Goal: Task Accomplishment & Management: Complete application form

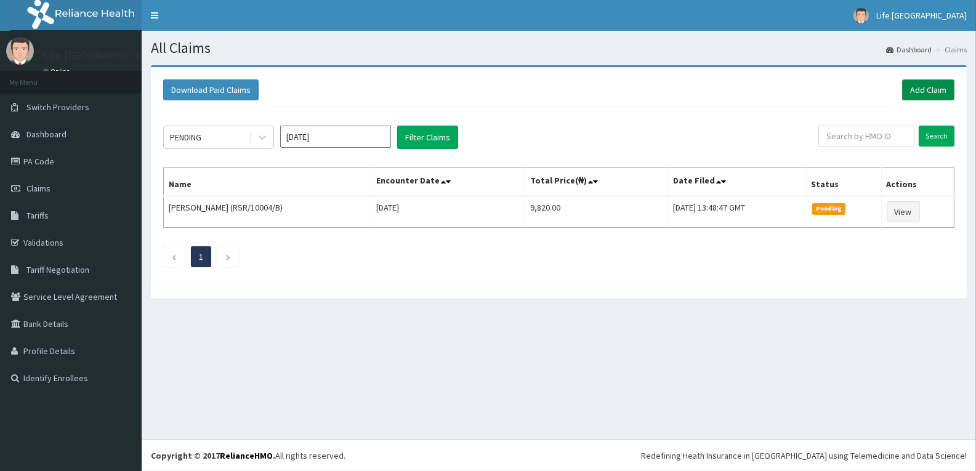
click at [932, 85] on link "Add Claim" at bounding box center [928, 89] width 52 height 21
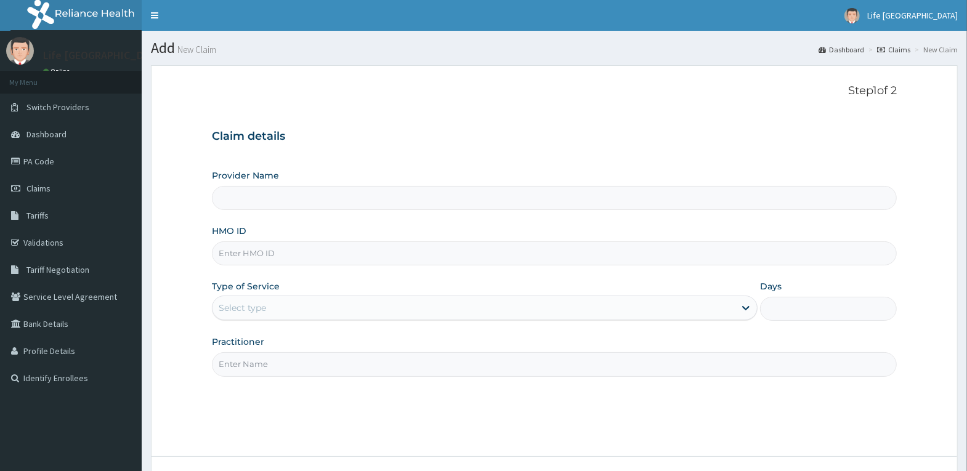
click at [371, 254] on input "HMO ID" at bounding box center [554, 253] width 685 height 24
type input "GCL/1001"
type input "Life Fountain Medical Centre"
type input "GCL/10017/A"
click at [340, 309] on div "Select type" at bounding box center [473, 308] width 522 height 20
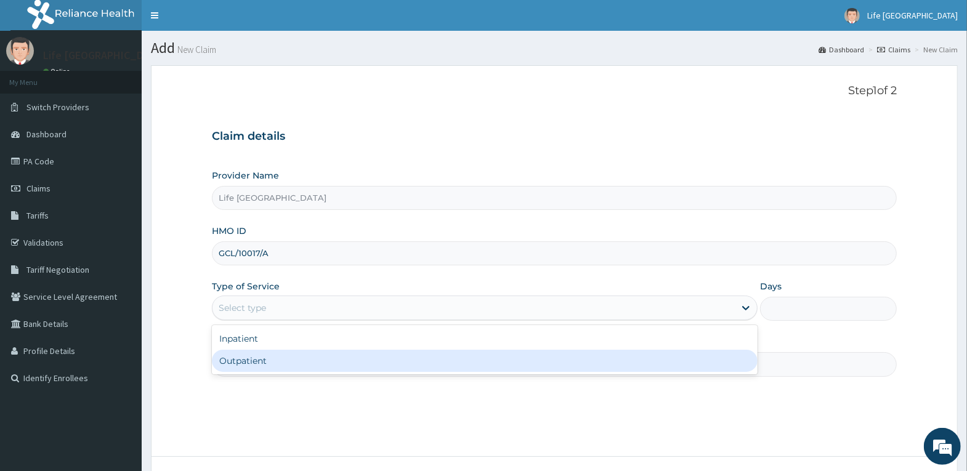
click at [327, 360] on div "Outpatient" at bounding box center [485, 361] width 546 height 22
type input "1"
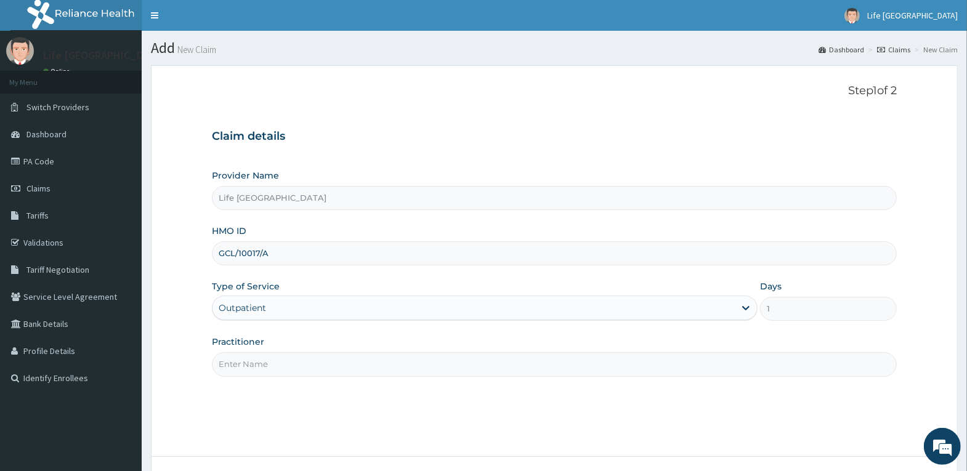
click at [328, 360] on input "Practitioner" at bounding box center [554, 364] width 685 height 24
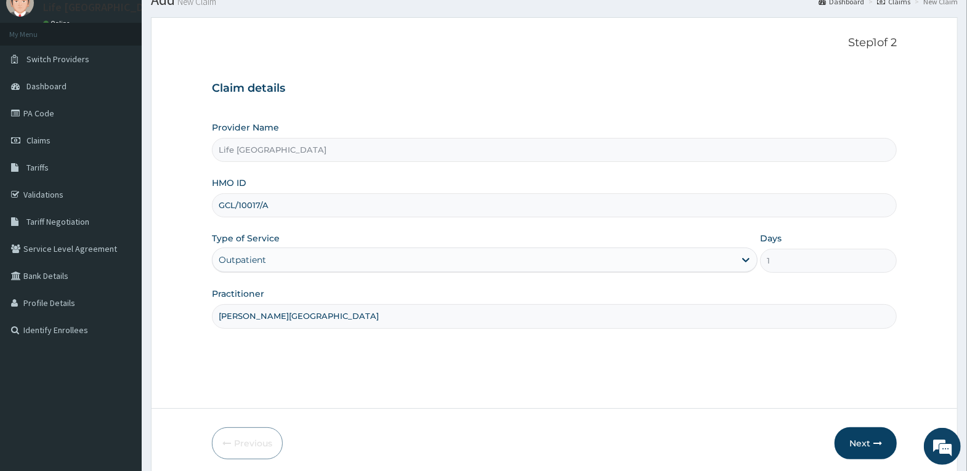
scroll to position [95, 0]
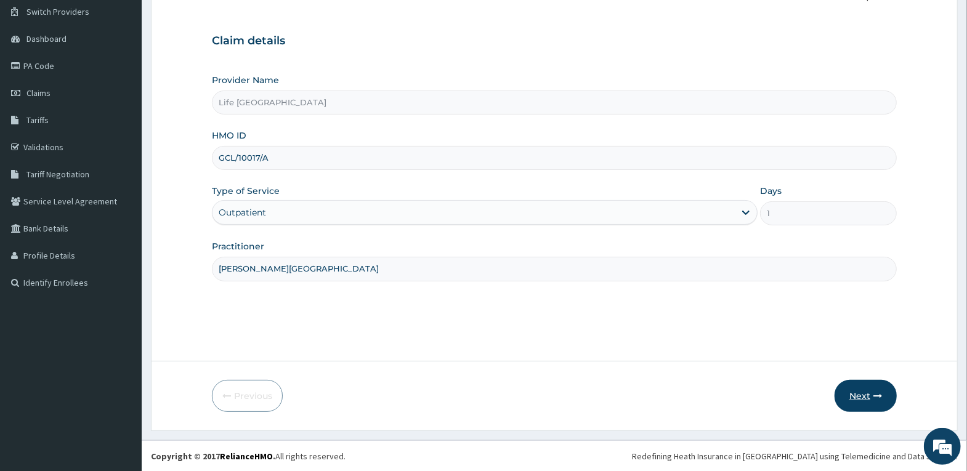
type input "DR. AGBOOLA"
click at [867, 391] on button "Next" at bounding box center [866, 396] width 62 height 32
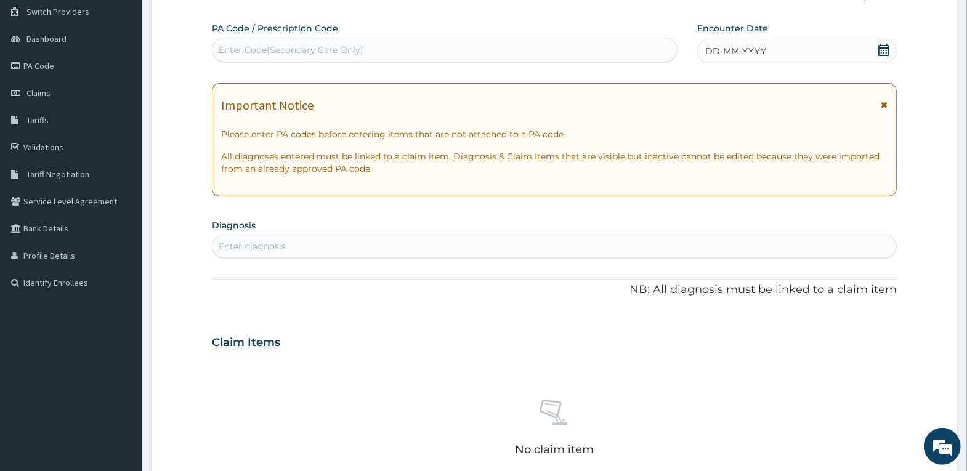
click at [889, 47] on icon at bounding box center [883, 50] width 11 height 12
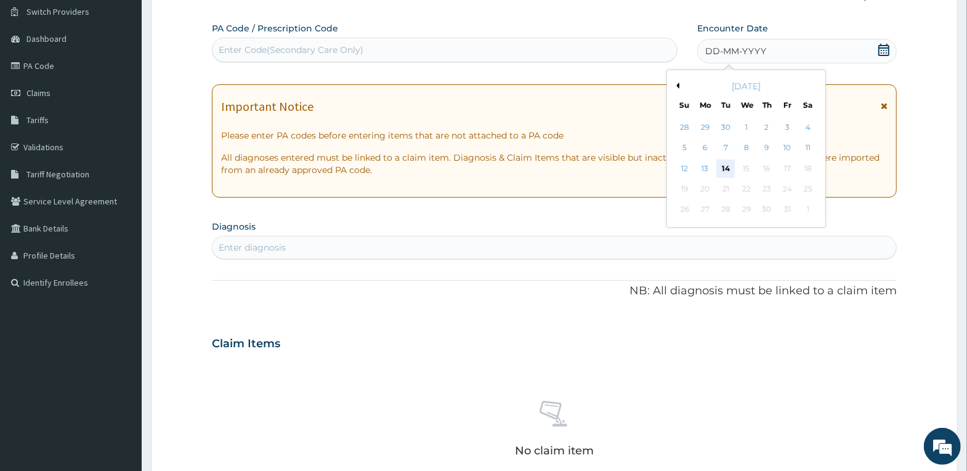
click at [725, 168] on div "14" at bounding box center [725, 169] width 18 height 18
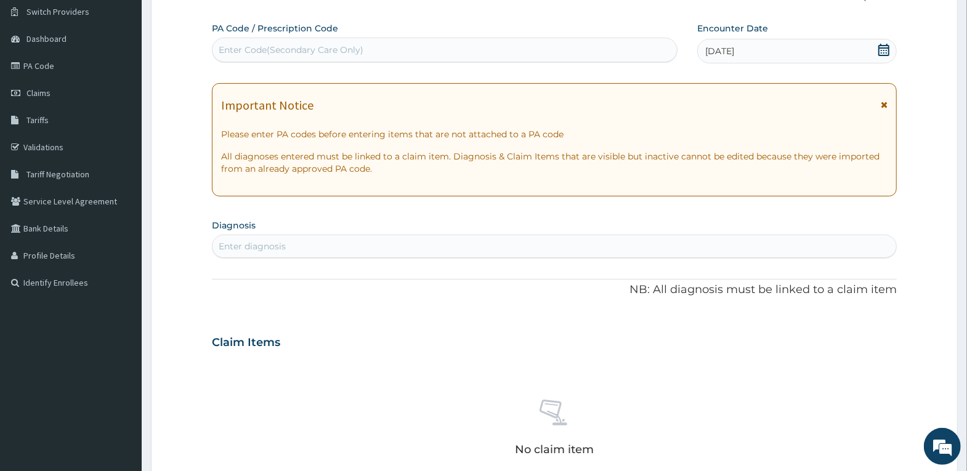
click at [342, 243] on div "Enter diagnosis" at bounding box center [554, 246] width 684 height 20
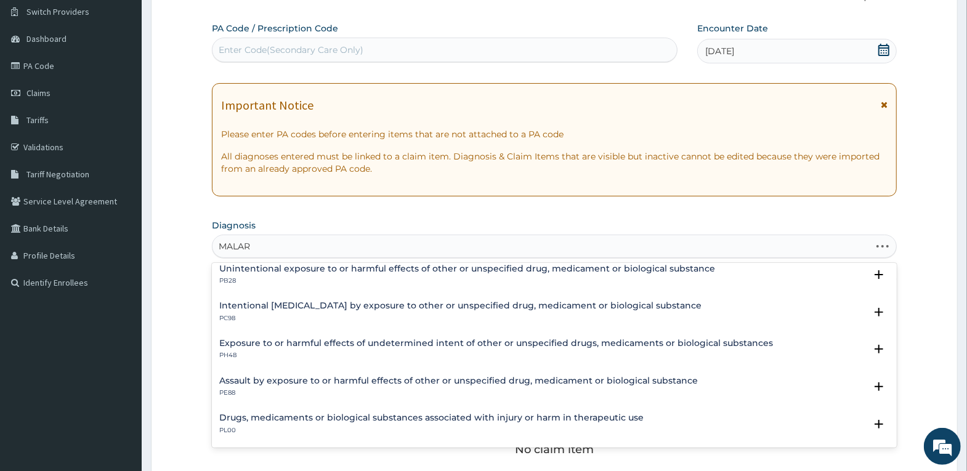
scroll to position [0, 0]
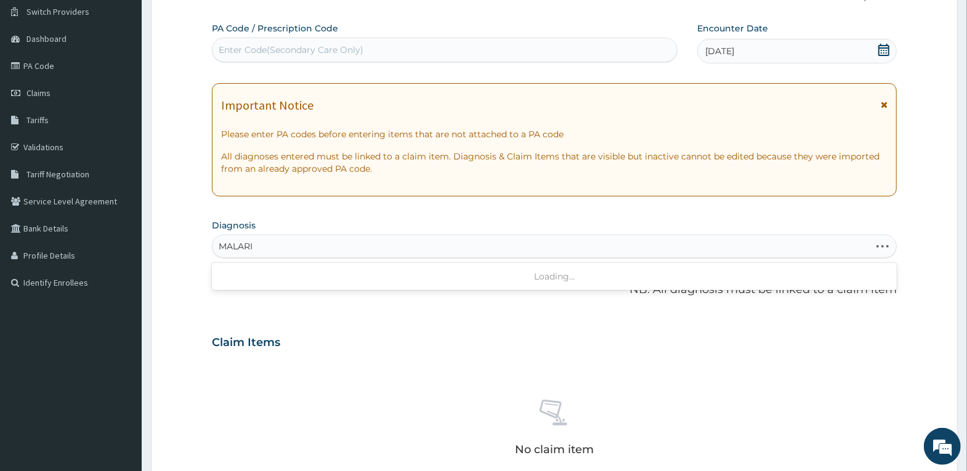
type input "MALARIA"
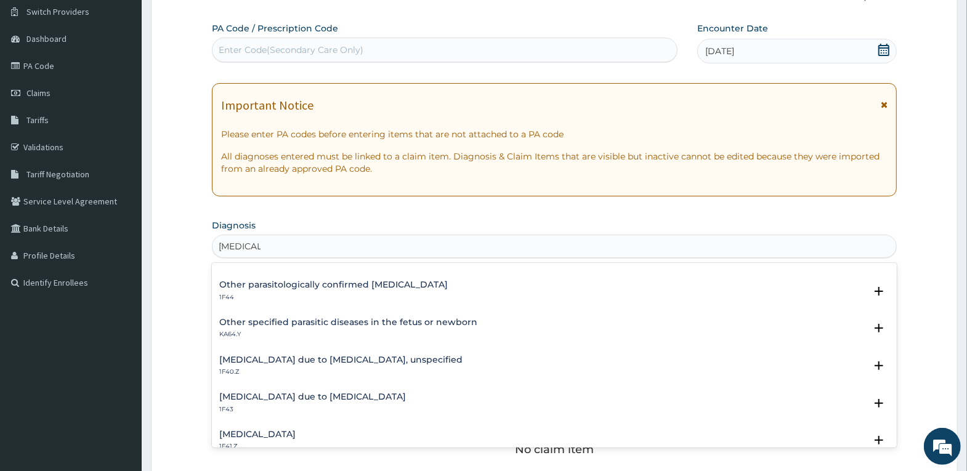
scroll to position [123, 0]
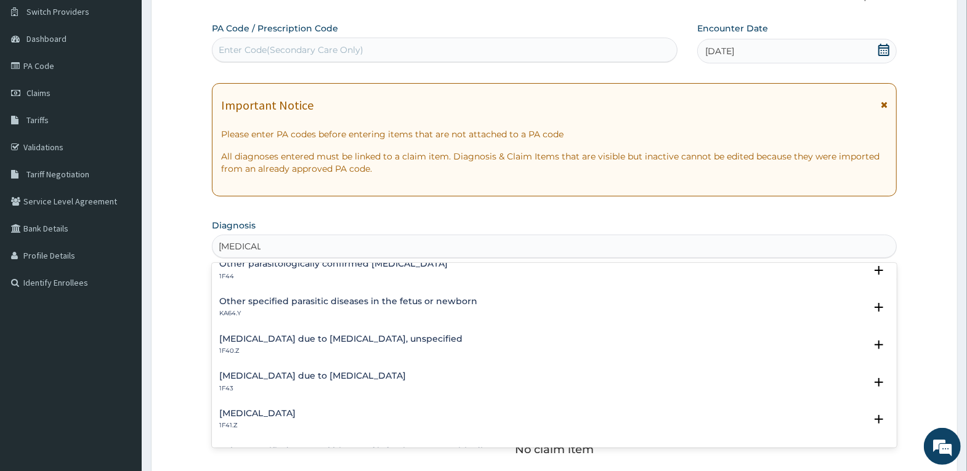
click at [389, 339] on h4 "Malaria due to Plasmodium falciparum, unspecified" at bounding box center [340, 338] width 243 height 9
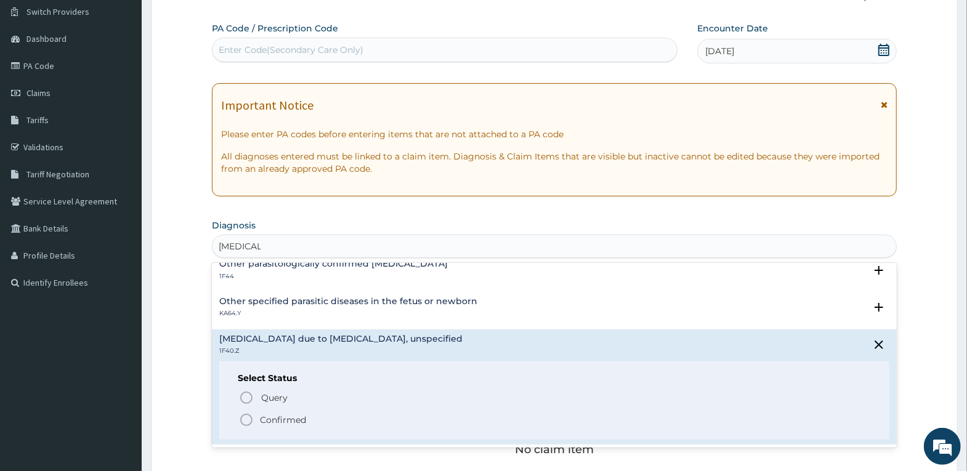
click at [296, 421] on p "Confirmed" at bounding box center [283, 420] width 46 height 12
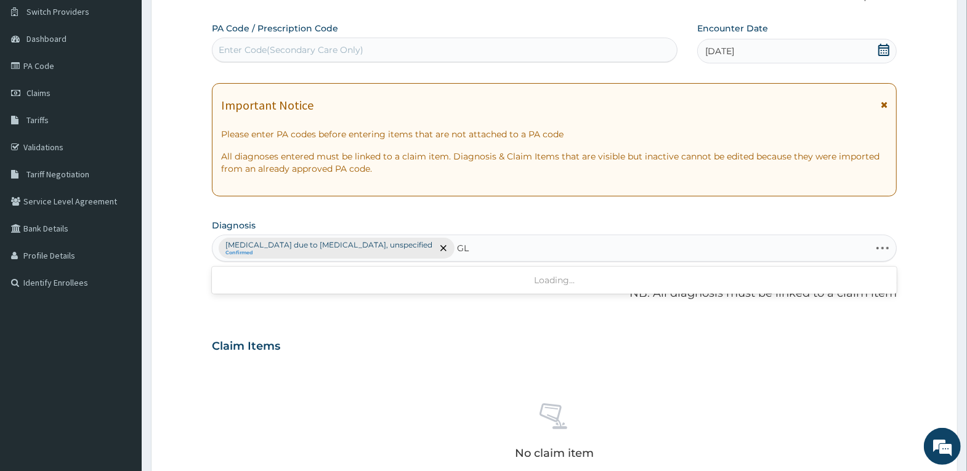
type input "G"
type input "UPPER RESPIRATORY"
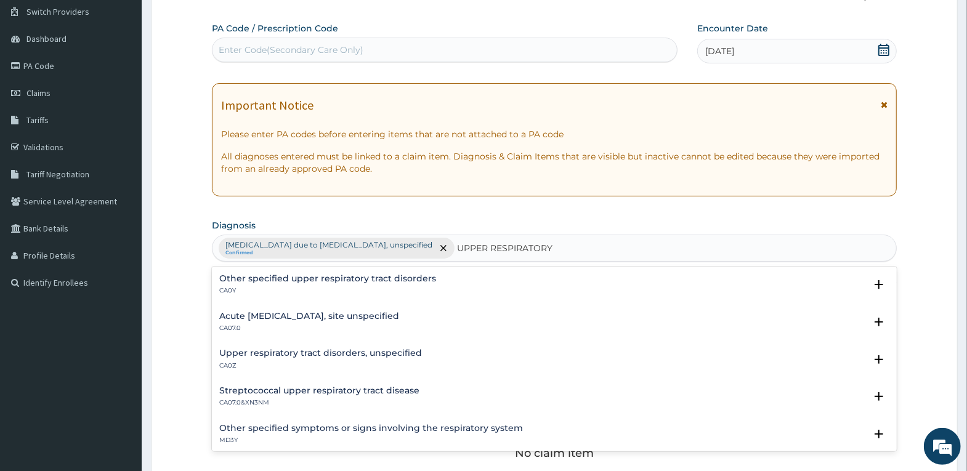
click at [352, 318] on h4 "Acute upper respiratory infection, site unspecified" at bounding box center [309, 316] width 180 height 9
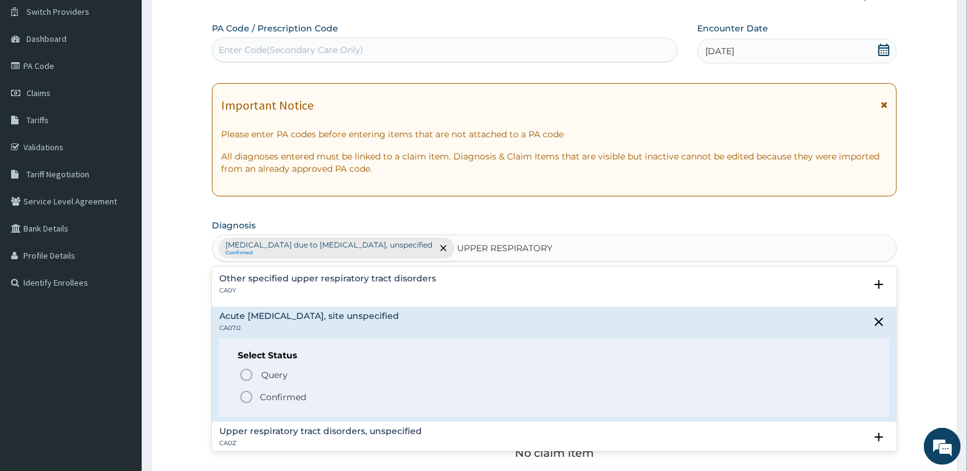
click at [290, 396] on p "Confirmed" at bounding box center [283, 397] width 46 height 12
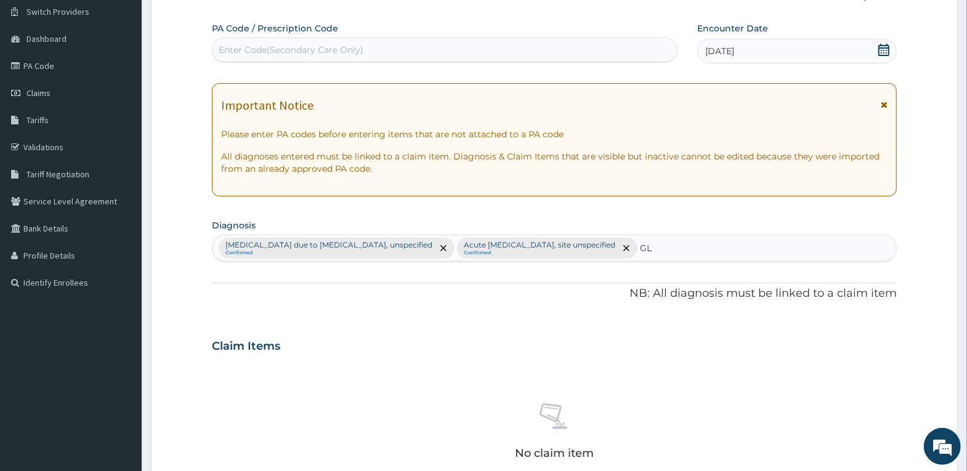
type input "G"
type input "HYPERGLY"
type input "HYPERGLYCEMIA"
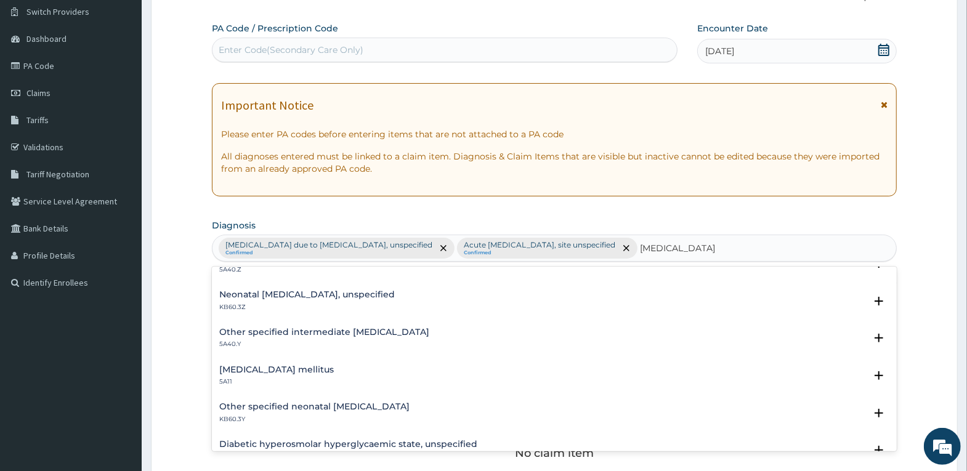
scroll to position [0, 0]
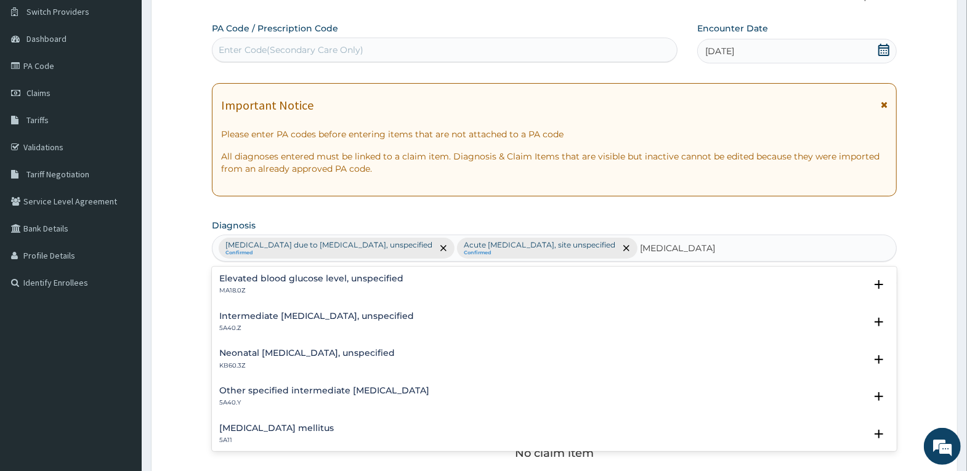
click at [352, 283] on h4 "Elevated blood glucose level, unspecified" at bounding box center [311, 278] width 184 height 9
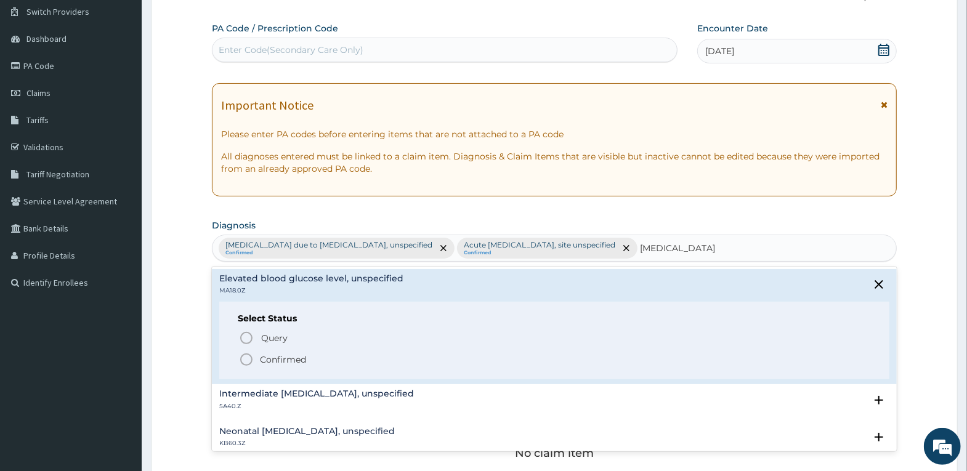
click at [288, 356] on p "Confirmed" at bounding box center [283, 360] width 46 height 12
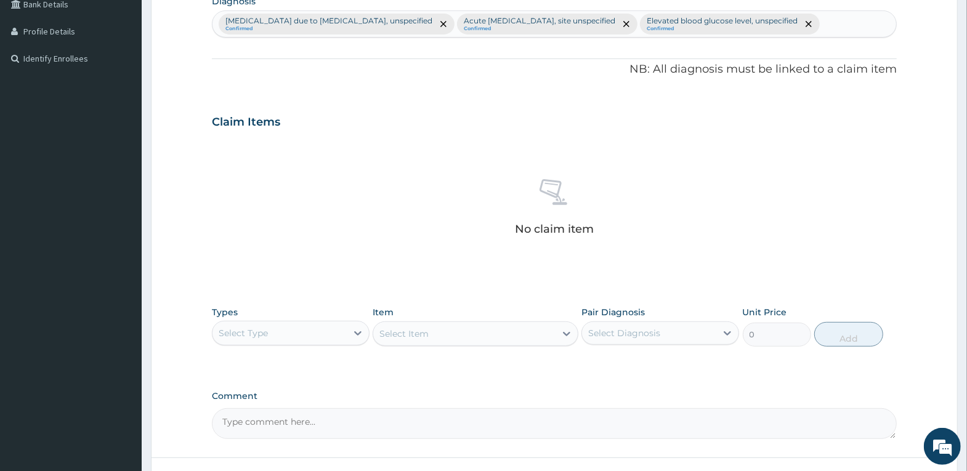
scroll to position [342, 0]
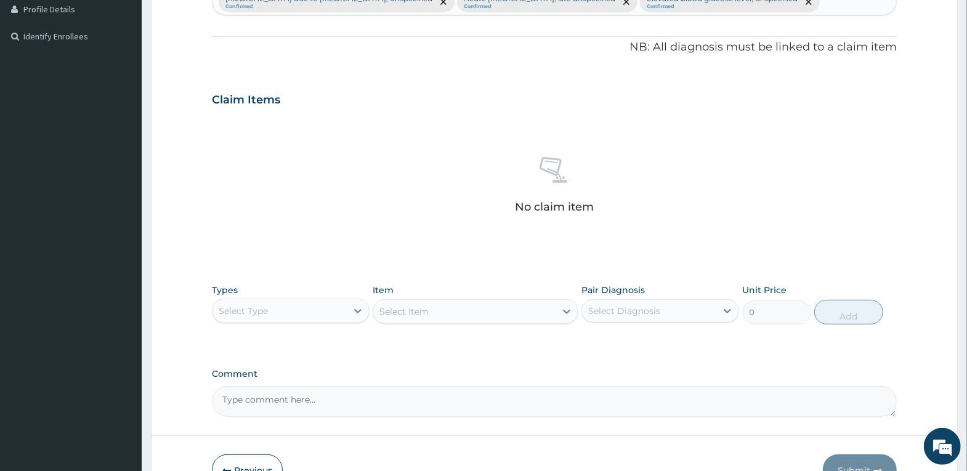
click at [332, 312] on div "Select Type" at bounding box center [279, 311] width 134 height 20
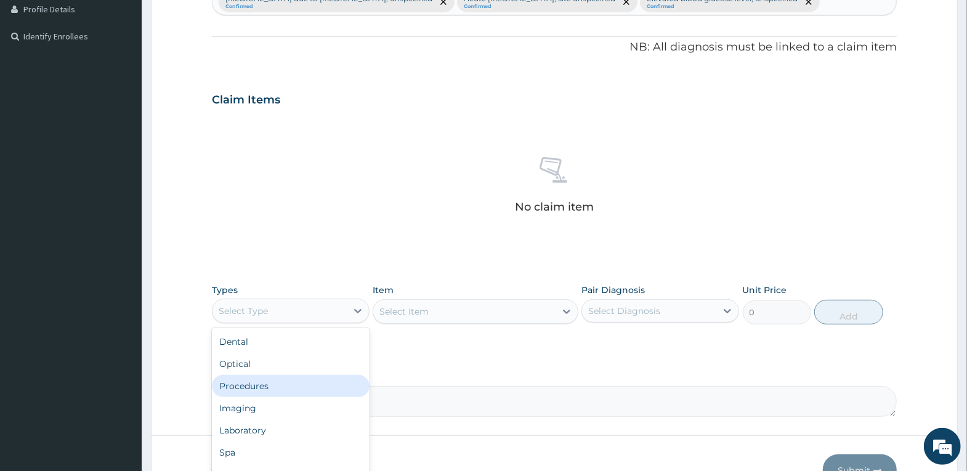
drag, startPoint x: 332, startPoint y: 422, endPoint x: 329, endPoint y: 384, distance: 38.9
click at [329, 384] on div "Dental Optical Procedures Imaging Laboratory Spa Drugs Immunizations Others Gym" at bounding box center [291, 420] width 158 height 185
click at [336, 385] on div "Procedures" at bounding box center [291, 386] width 158 height 22
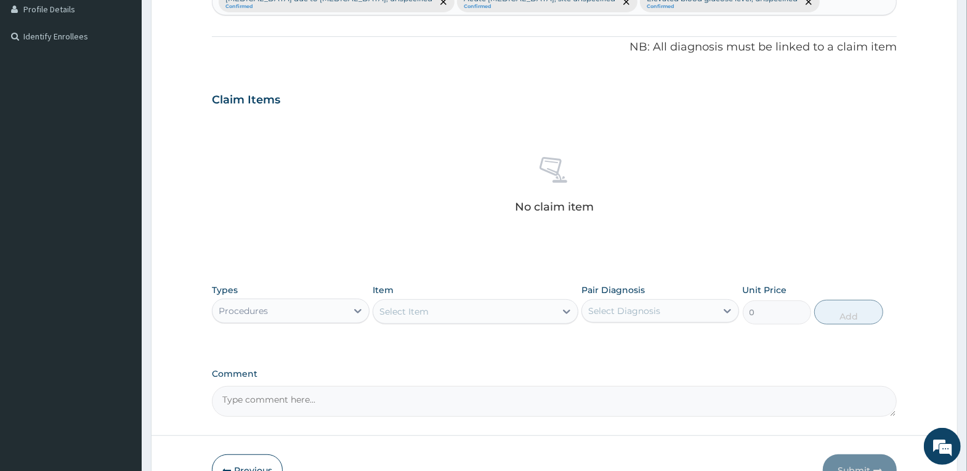
click at [492, 310] on div "Select Item" at bounding box center [464, 312] width 182 height 20
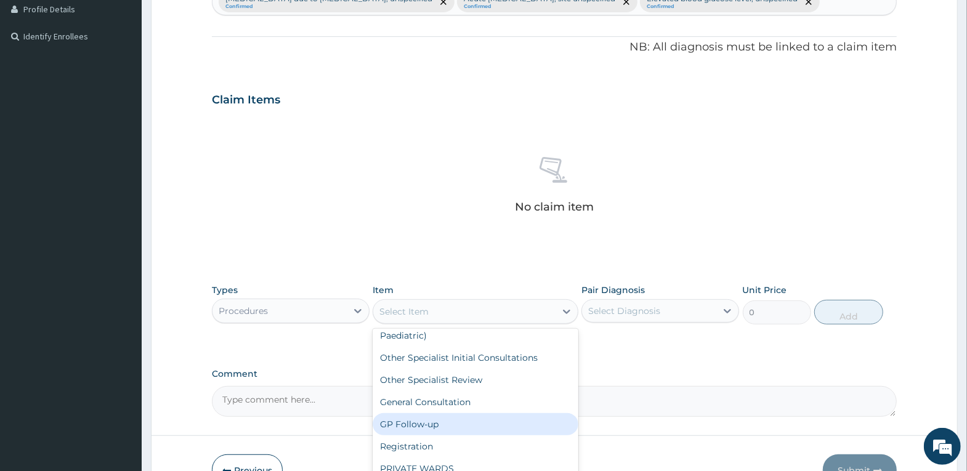
scroll to position [62, 0]
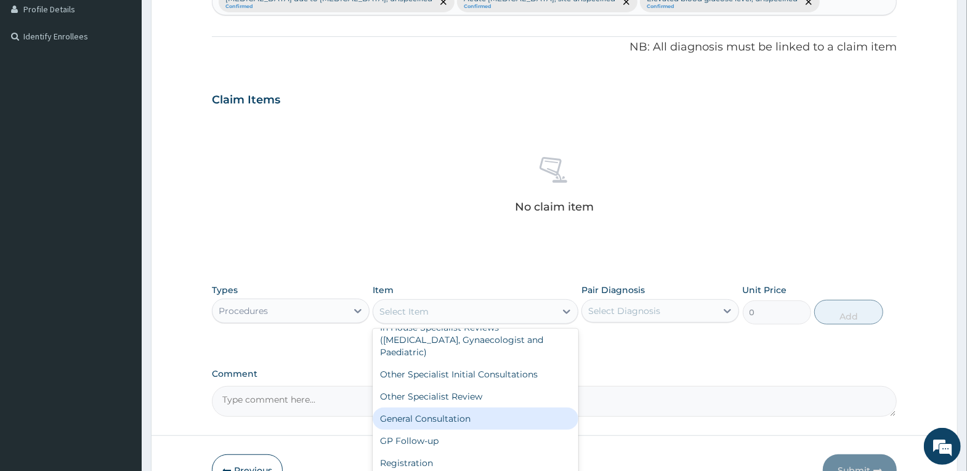
click at [453, 419] on div "General Consultation" at bounding box center [476, 419] width 206 height 22
type input "4000"
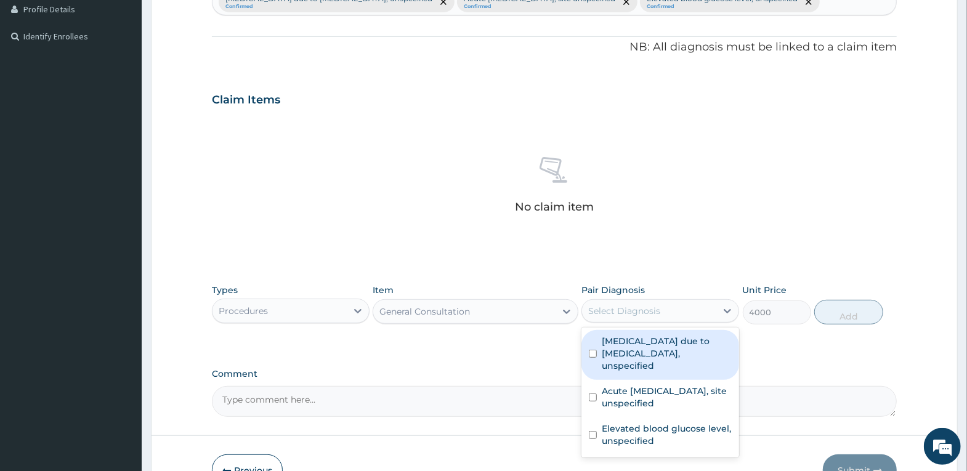
click at [639, 306] on div "Select Diagnosis" at bounding box center [624, 311] width 72 height 12
click at [639, 357] on label "Malaria due to Plasmodium falciparum, unspecified" at bounding box center [667, 353] width 130 height 37
checkbox input "true"
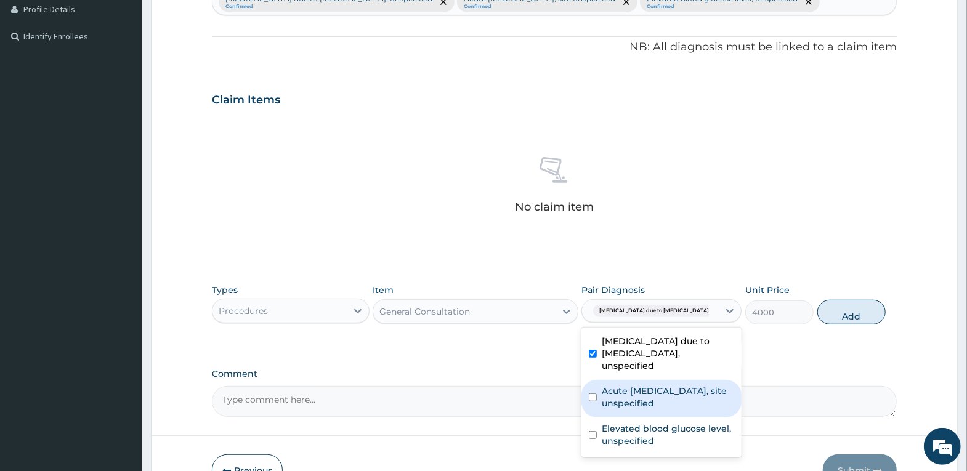
click at [641, 385] on label "Acute upper respiratory infection, site unspecified" at bounding box center [668, 397] width 132 height 25
checkbox input "true"
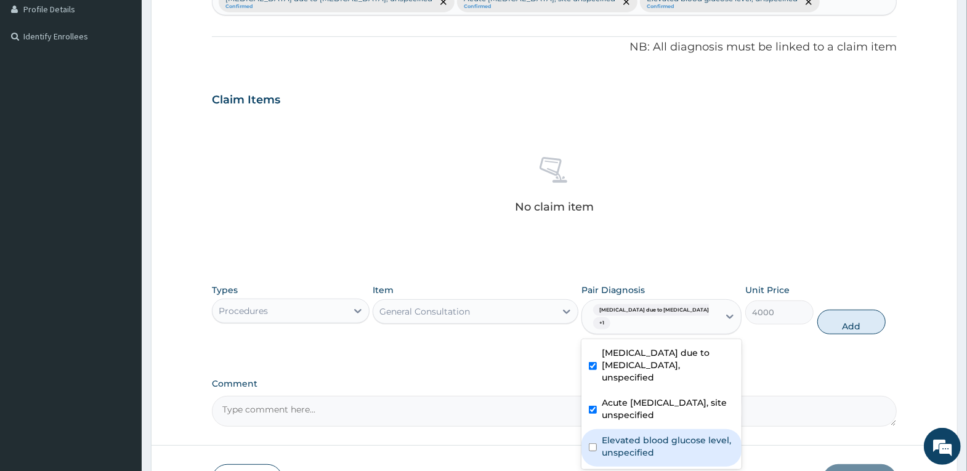
click at [642, 434] on label "Elevated blood glucose level, unspecified" at bounding box center [668, 446] width 132 height 25
checkbox input "true"
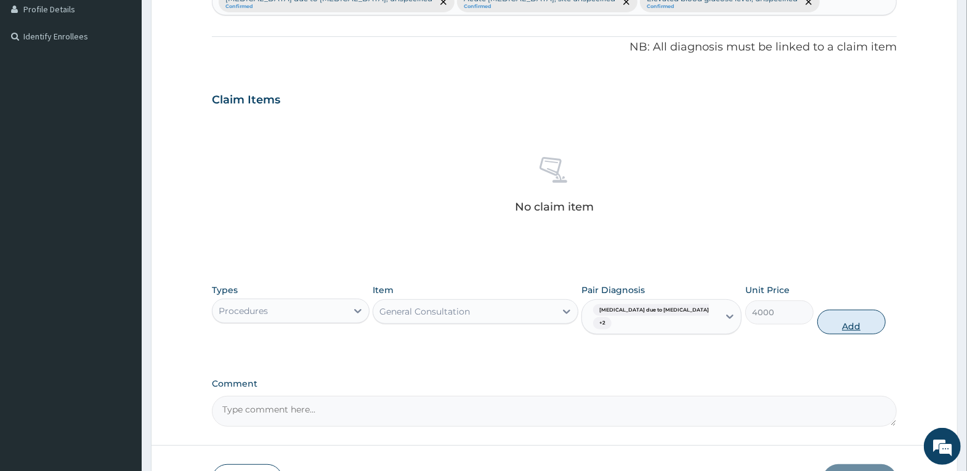
click at [861, 325] on button "Add" at bounding box center [851, 322] width 68 height 25
type input "0"
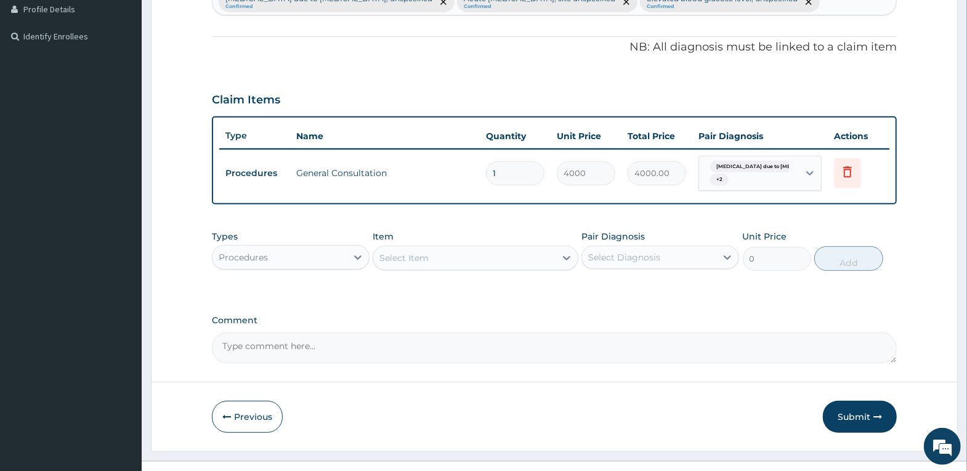
click at [325, 258] on div "Procedures" at bounding box center [279, 258] width 134 height 20
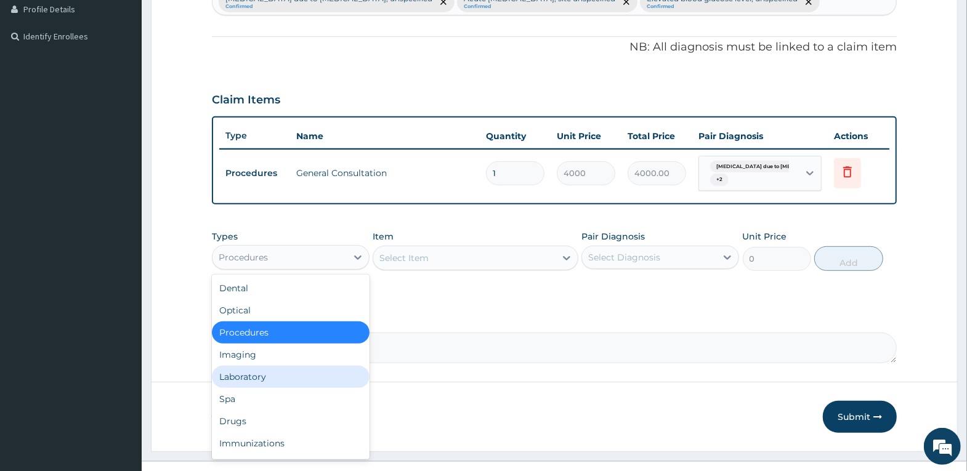
click at [286, 382] on div "Laboratory" at bounding box center [291, 377] width 158 height 22
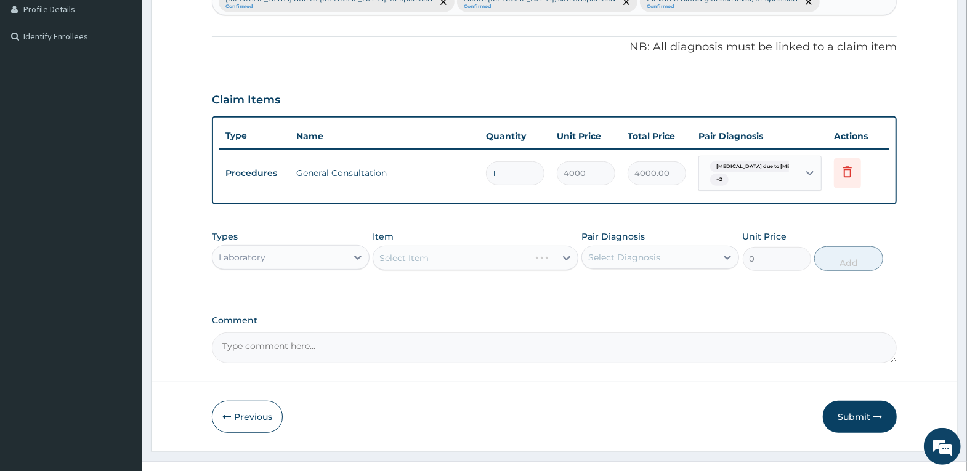
click at [442, 259] on div "Select Item" at bounding box center [476, 258] width 206 height 25
click at [442, 259] on div "Select Item" at bounding box center [464, 258] width 182 height 20
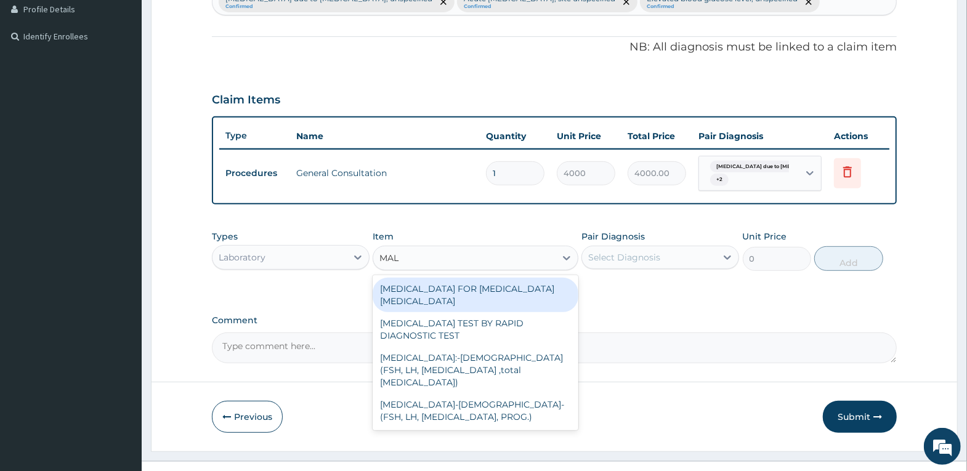
type input "MALA"
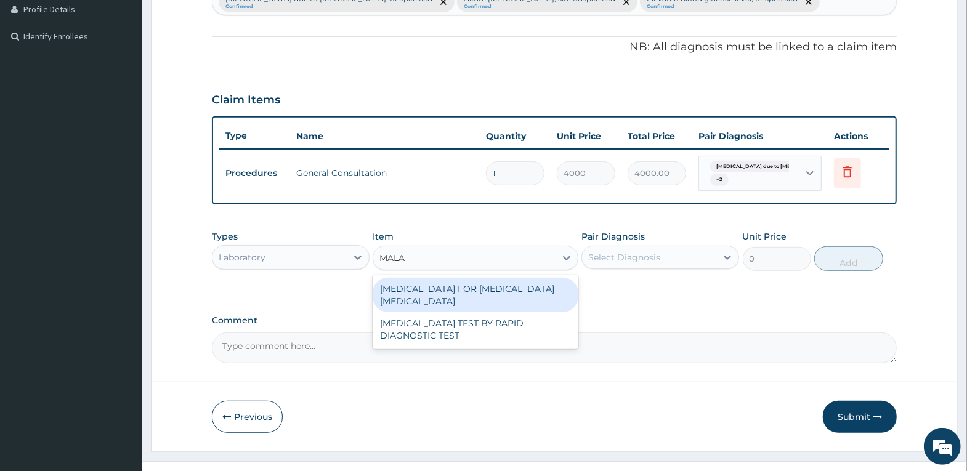
click at [535, 285] on div "BLOOD FILM FOR MALARIA PARASITE" at bounding box center [476, 295] width 206 height 34
type input "2500"
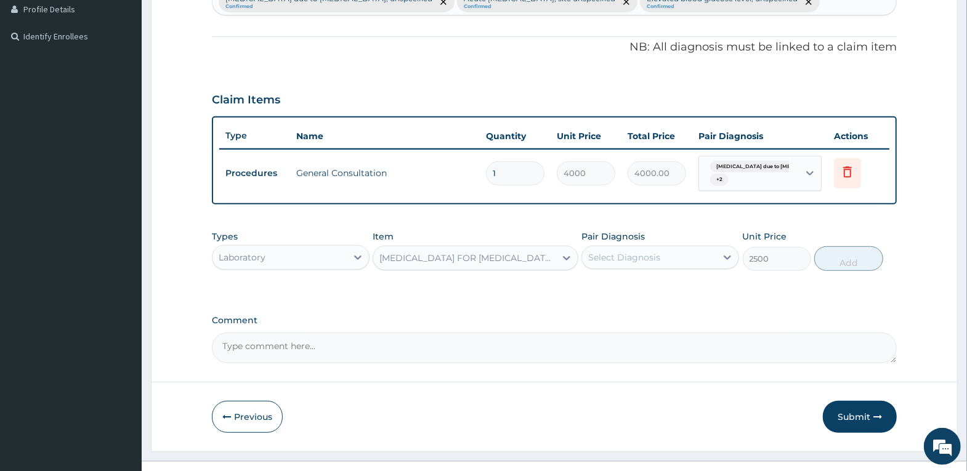
click at [631, 256] on div "Select Diagnosis" at bounding box center [624, 257] width 72 height 12
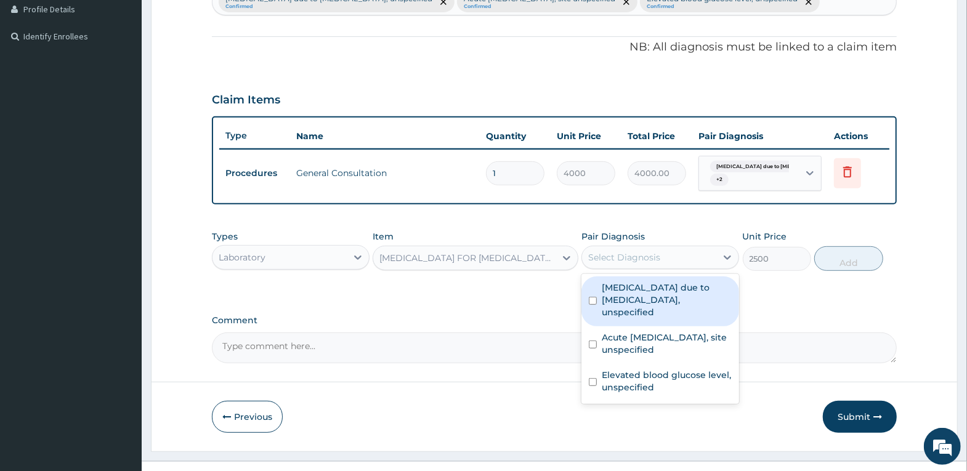
click at [636, 291] on label "Malaria due to Plasmodium falciparum, unspecified" at bounding box center [667, 299] width 130 height 37
checkbox input "true"
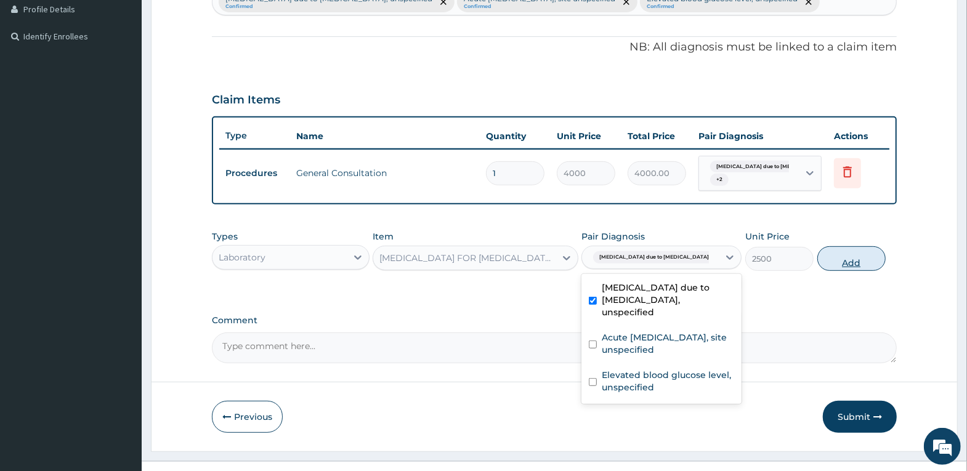
click at [853, 251] on button "Add" at bounding box center [851, 258] width 68 height 25
type input "0"
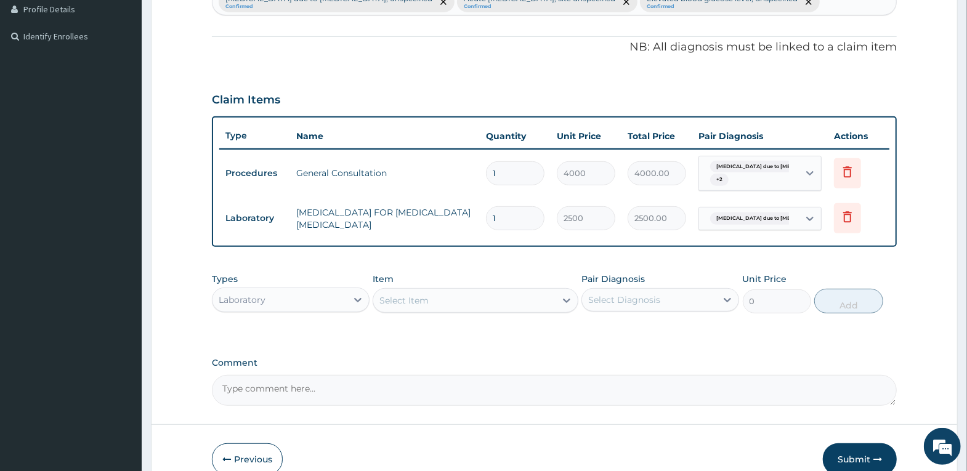
click at [481, 296] on div "Select Item" at bounding box center [464, 301] width 182 height 20
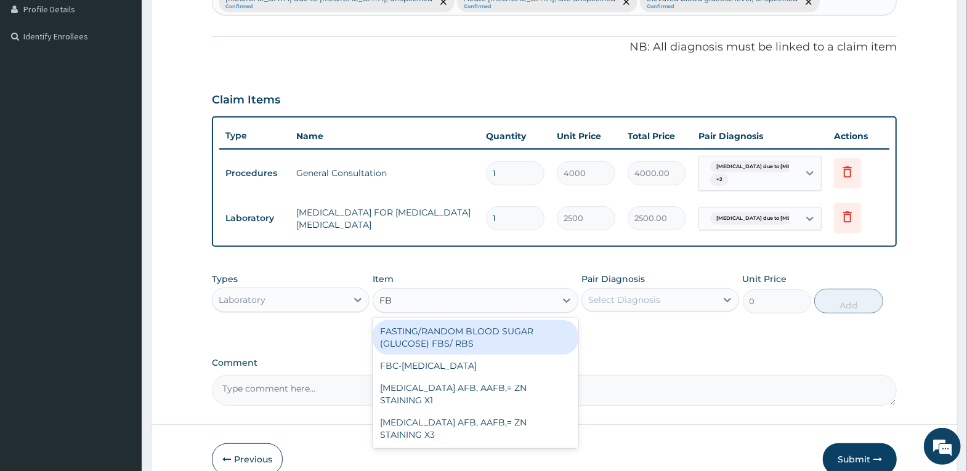
type input "FBC"
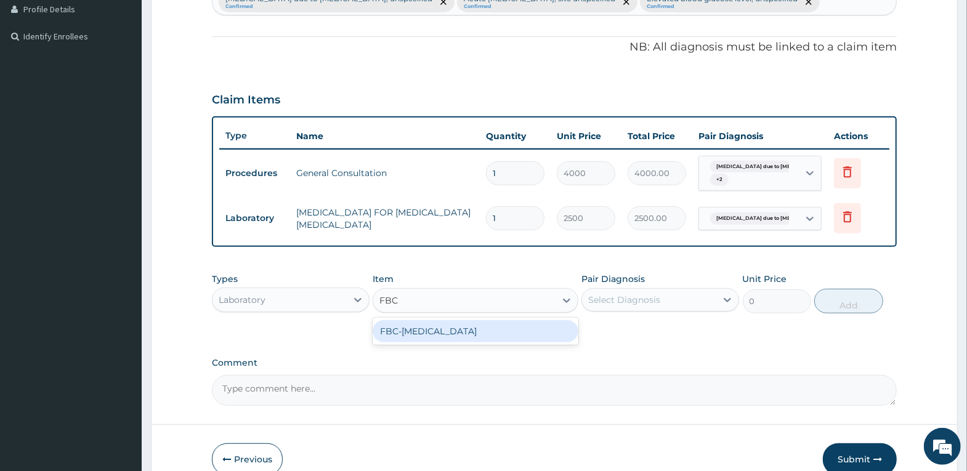
click at [488, 329] on div "FBC-FULL BLOOD COUNT" at bounding box center [476, 331] width 206 height 22
type input "4000"
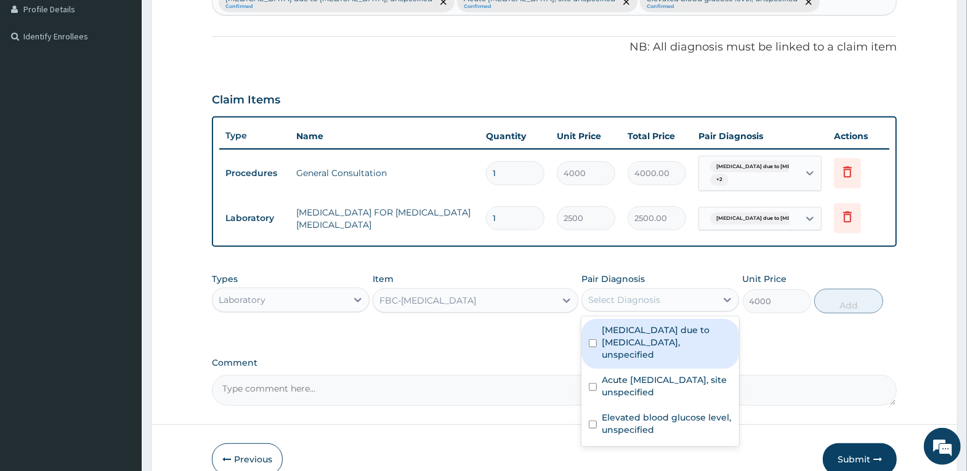
click at [672, 294] on div "Select Diagnosis" at bounding box center [649, 300] width 134 height 20
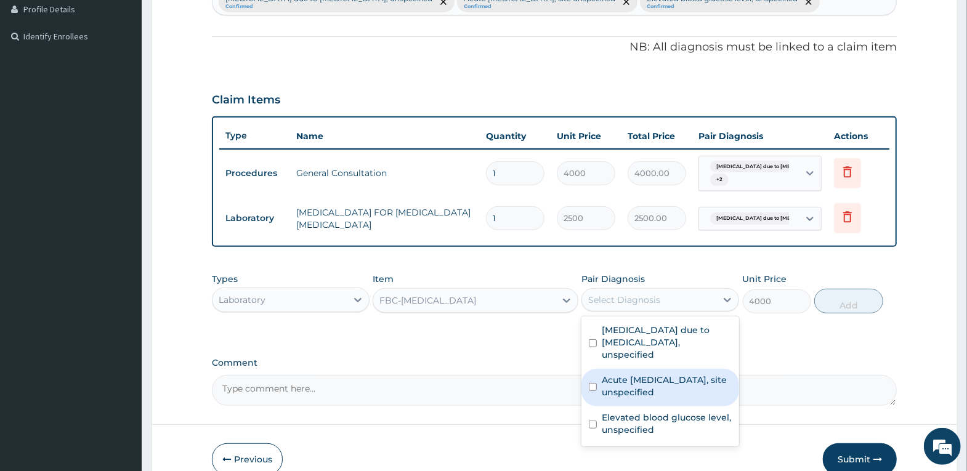
click at [655, 377] on label "Acute upper respiratory infection, site unspecified" at bounding box center [667, 386] width 130 height 25
checkbox input "true"
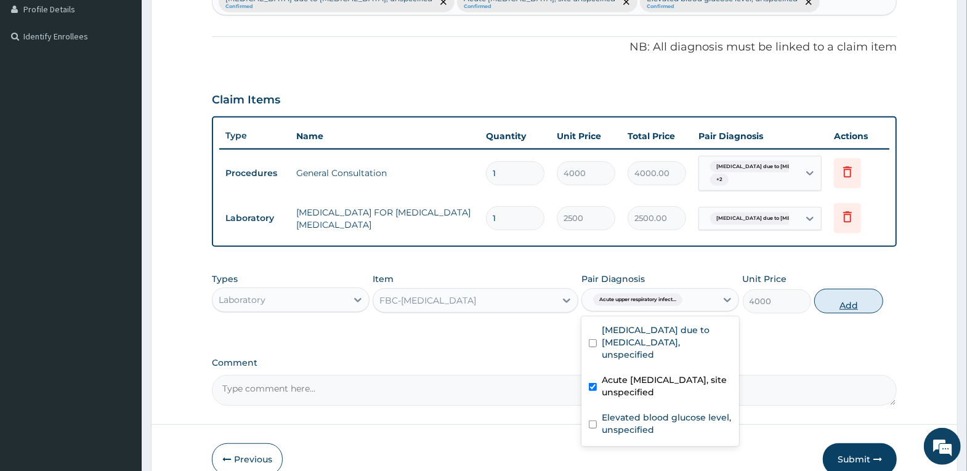
click at [833, 300] on button "Add" at bounding box center [848, 301] width 68 height 25
type input "0"
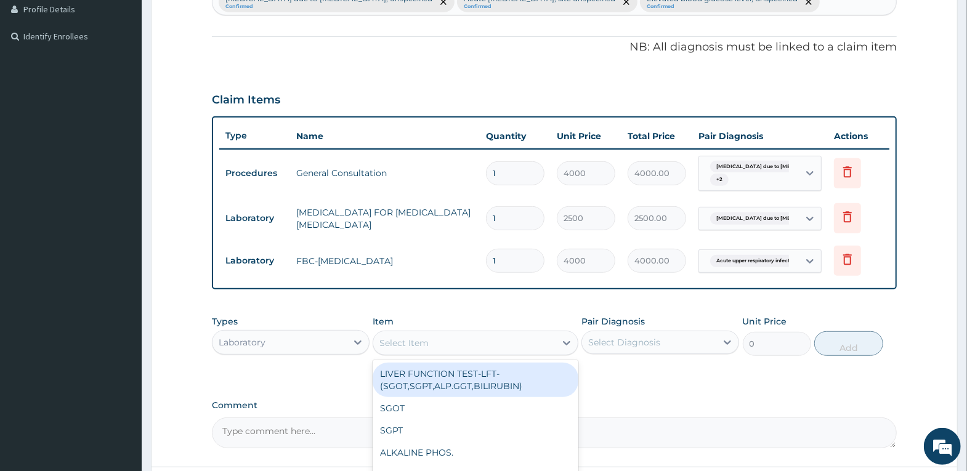
click at [519, 340] on div "Select Item" at bounding box center [464, 343] width 182 height 20
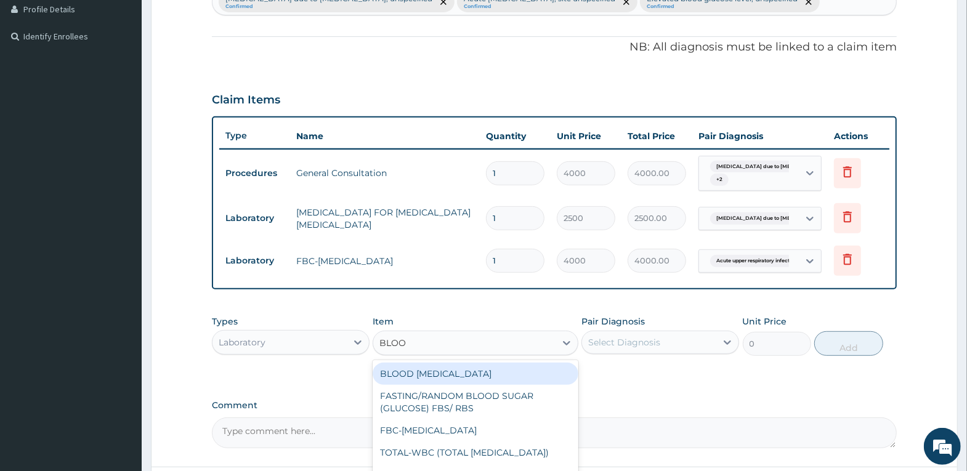
type input "BLOOD"
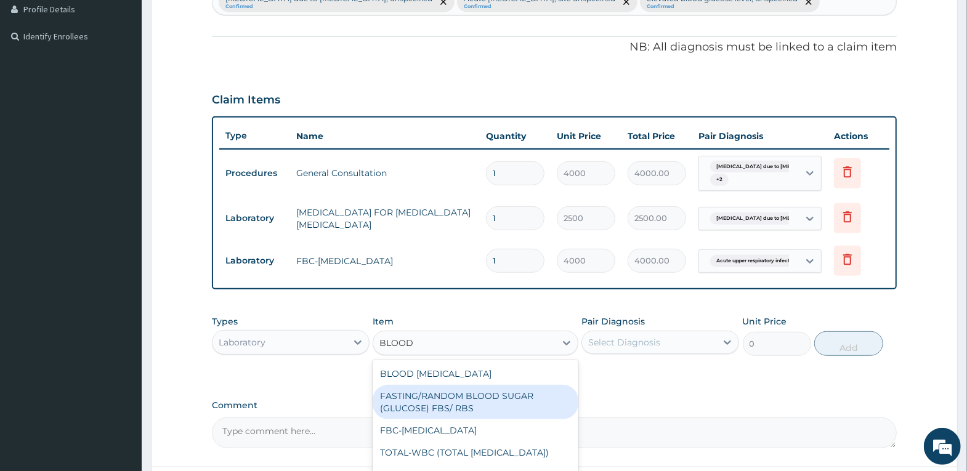
drag, startPoint x: 511, startPoint y: 397, endPoint x: 540, endPoint y: 384, distance: 31.1
click at [511, 397] on div "FASTING/RANDOM BLOOD SUGAR (GLUCOSE) FBS/ RBS" at bounding box center [476, 402] width 206 height 34
type input "2000"
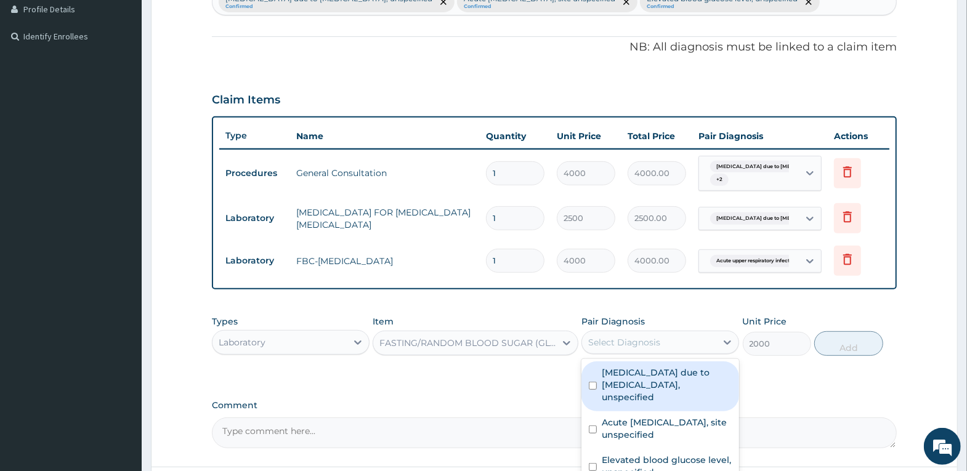
click at [608, 344] on div "Select Diagnosis" at bounding box center [624, 342] width 72 height 12
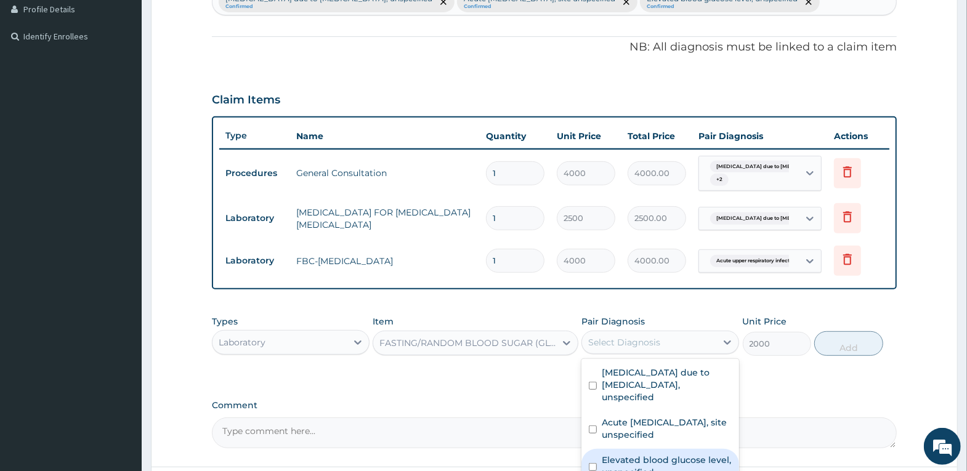
click at [660, 458] on label "Elevated blood glucose level, unspecified" at bounding box center [667, 466] width 130 height 25
checkbox input "true"
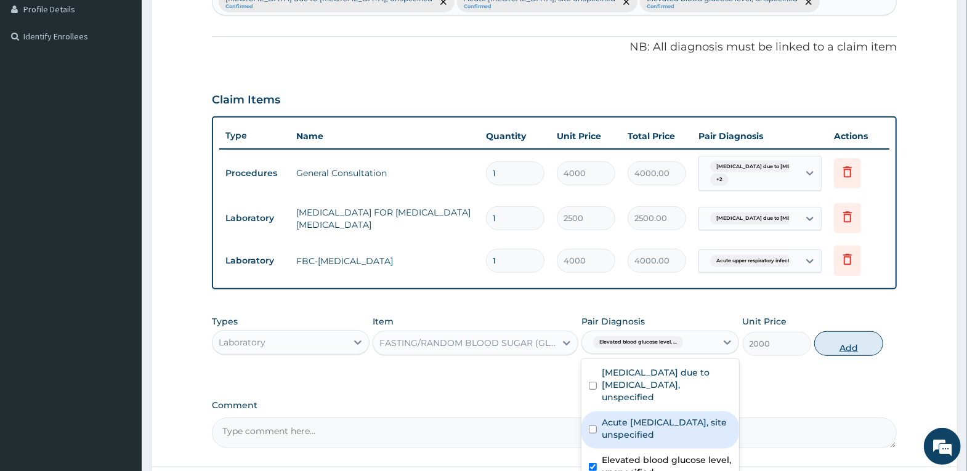
click at [832, 341] on button "Add" at bounding box center [848, 343] width 68 height 25
type input "0"
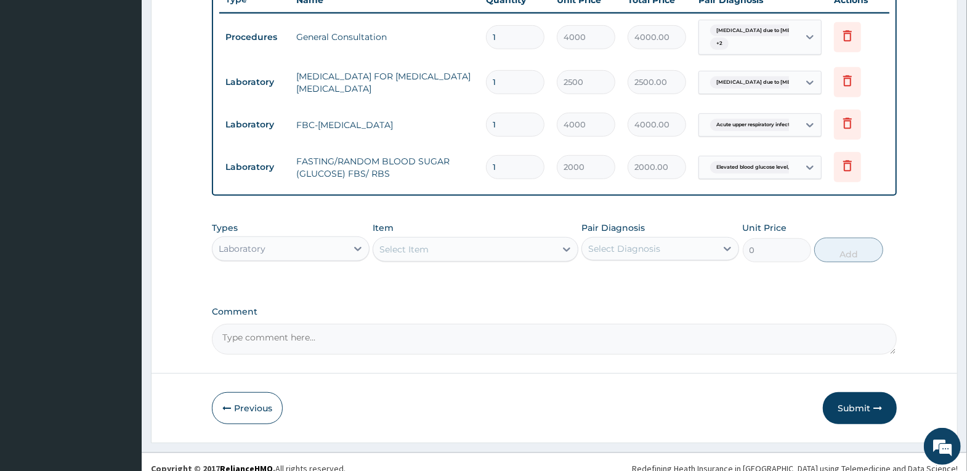
scroll to position [491, 0]
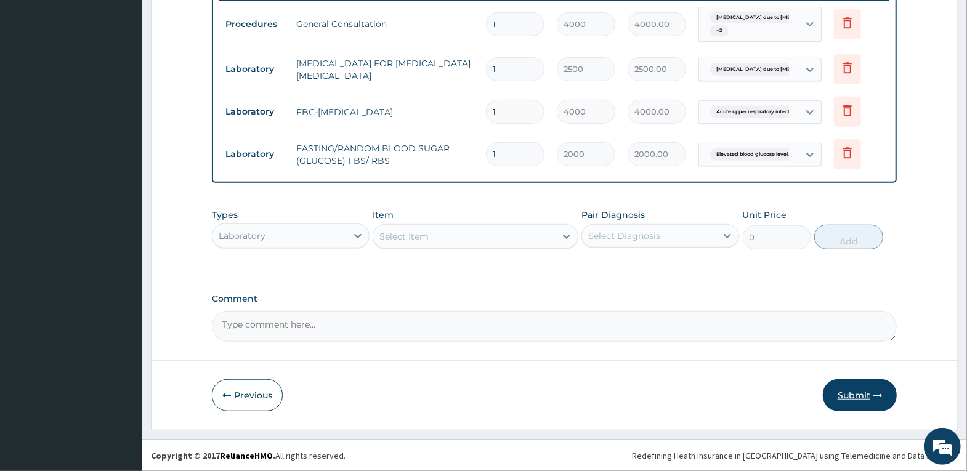
click at [851, 397] on button "Submit" at bounding box center [860, 395] width 74 height 32
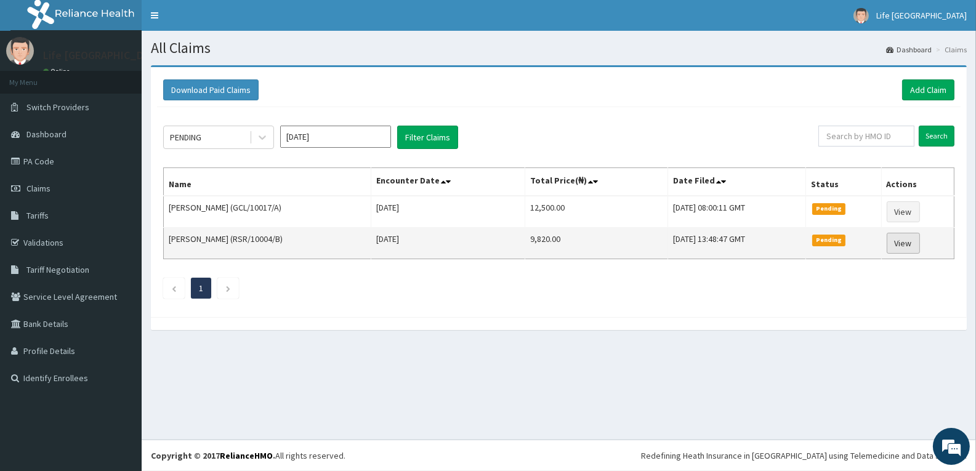
drag, startPoint x: 924, startPoint y: 240, endPoint x: 919, endPoint y: 248, distance: 9.4
click at [920, 240] on link "View" at bounding box center [903, 243] width 33 height 21
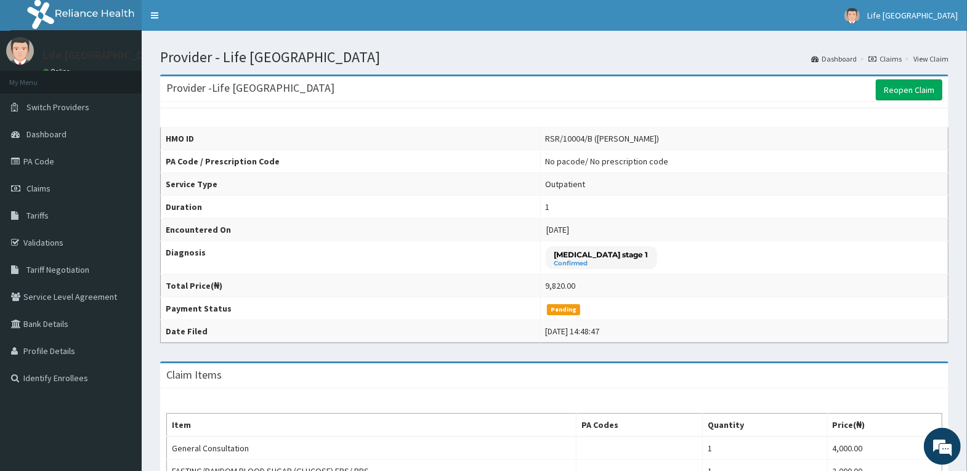
click at [616, 290] on td "9,820.00" at bounding box center [744, 286] width 408 height 23
click at [53, 185] on link "Claims" at bounding box center [71, 188] width 142 height 27
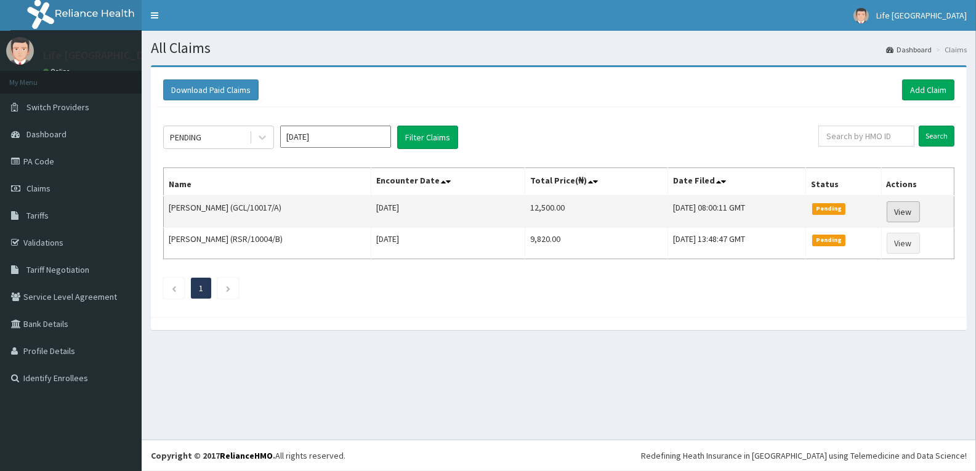
click at [916, 208] on link "View" at bounding box center [903, 211] width 33 height 21
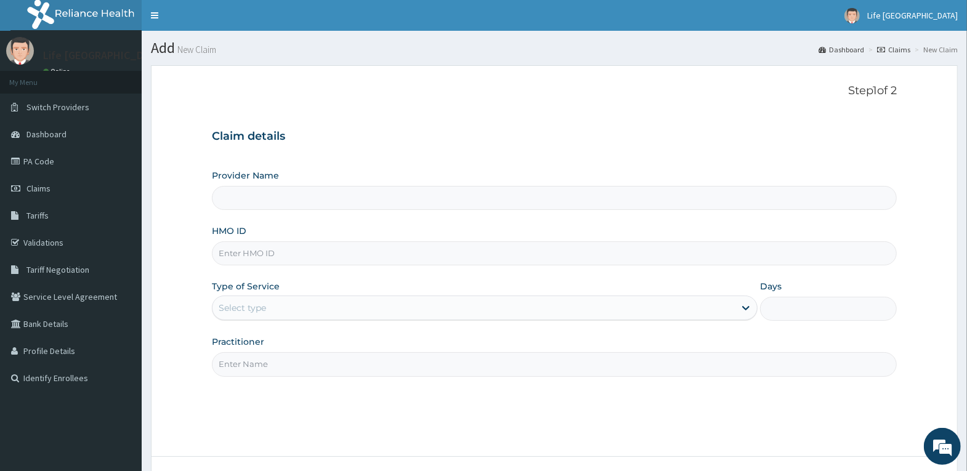
type input "Life [GEOGRAPHIC_DATA]"
click at [52, 196] on link "Claims" at bounding box center [71, 188] width 142 height 27
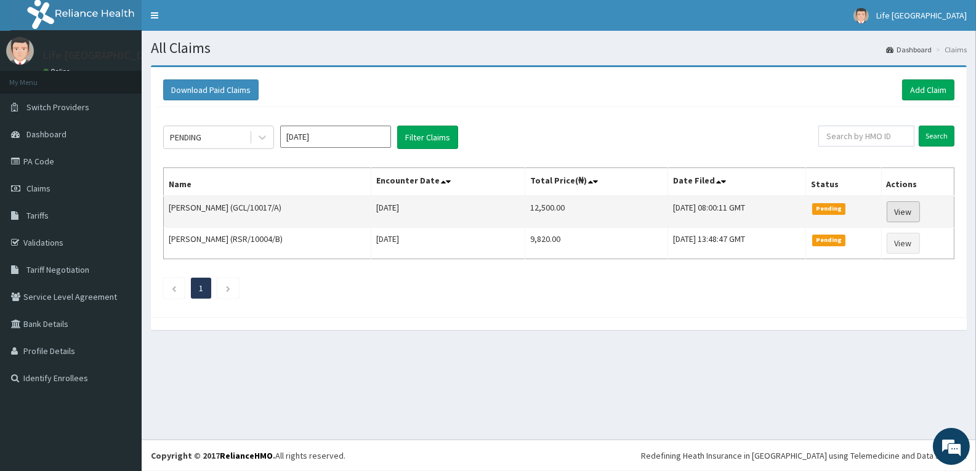
click at [912, 209] on link "View" at bounding box center [903, 211] width 33 height 21
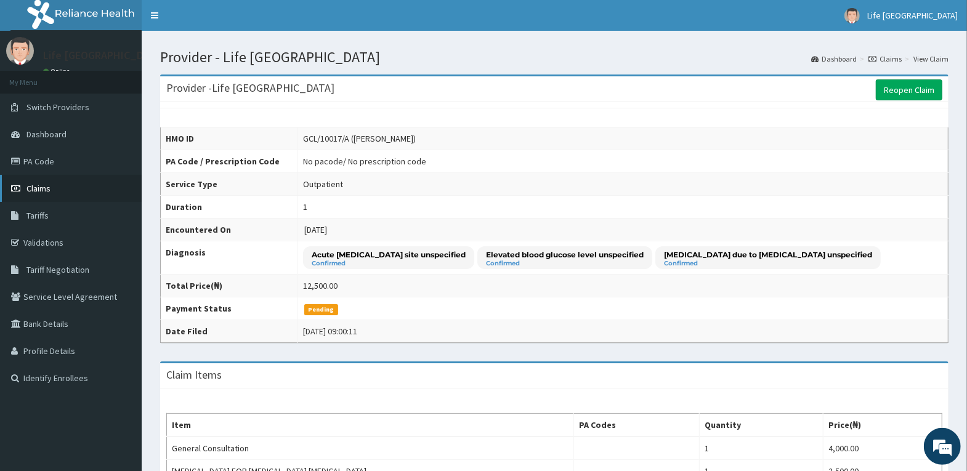
drag, startPoint x: 71, startPoint y: 187, endPoint x: 80, endPoint y: 187, distance: 9.2
click at [71, 187] on link "Claims" at bounding box center [71, 188] width 142 height 27
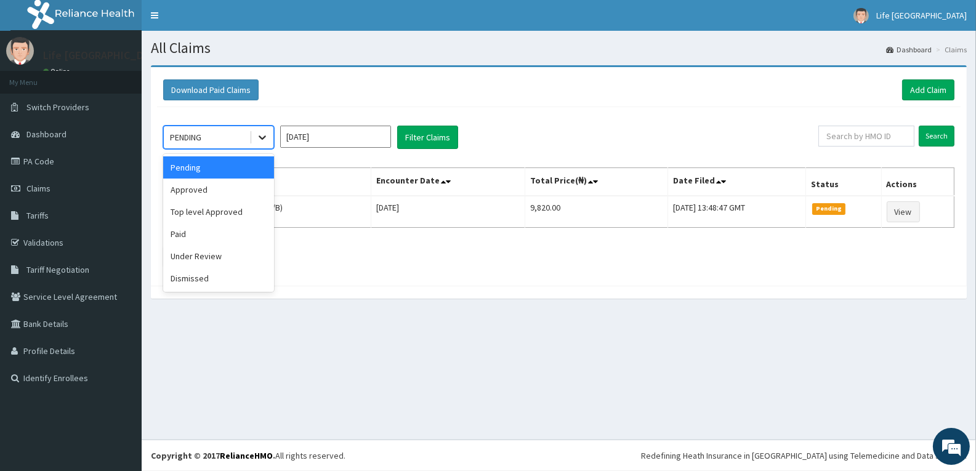
click at [258, 140] on icon at bounding box center [262, 137] width 12 height 12
click at [244, 180] on div "Approved" at bounding box center [218, 190] width 111 height 22
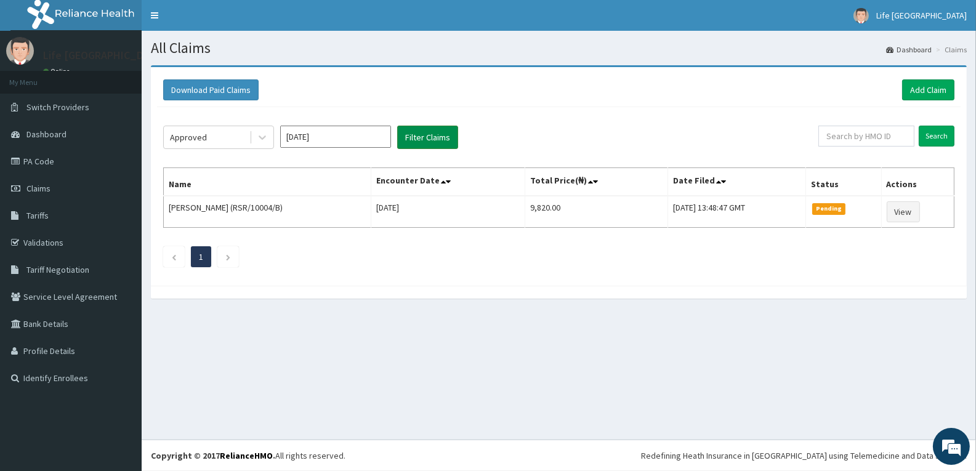
click at [430, 138] on button "Filter Claims" at bounding box center [427, 137] width 61 height 23
